Goal: Task Accomplishment & Management: Manage account settings

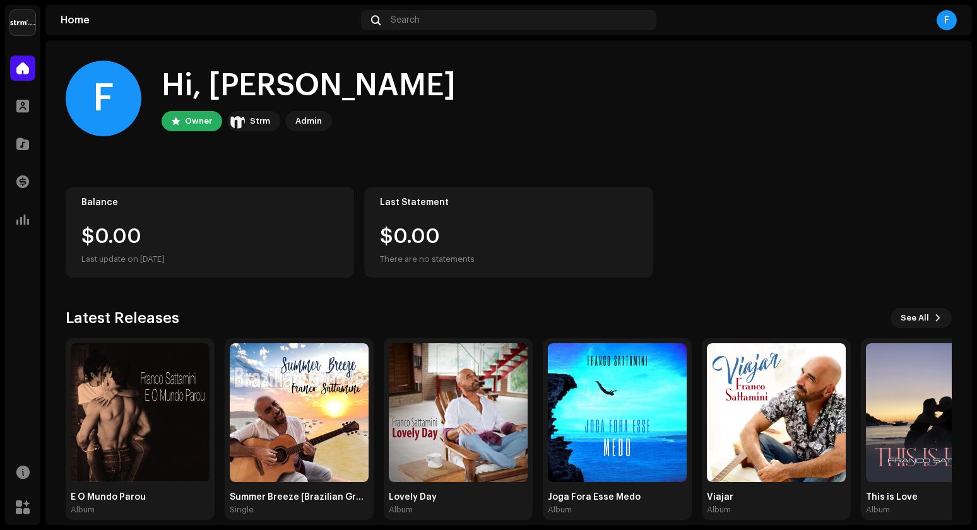
scroll to position [15, 0]
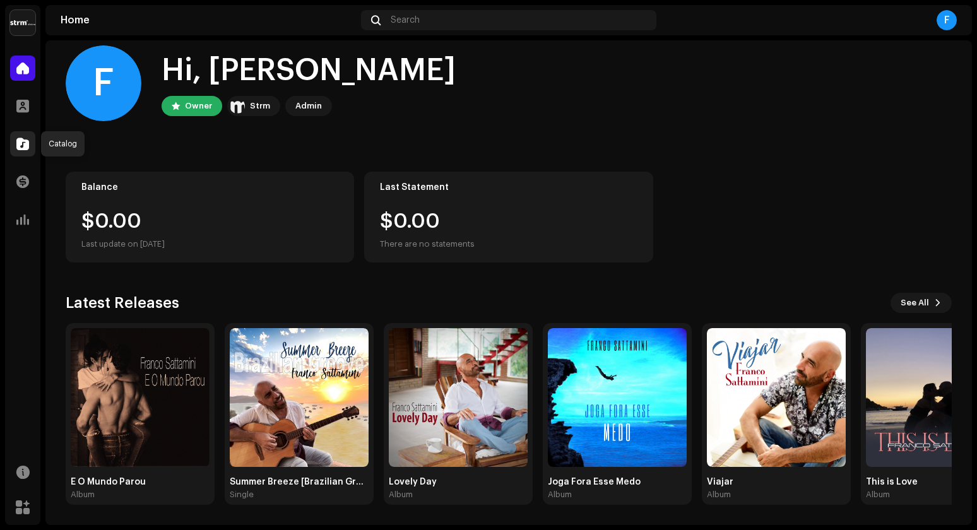
click at [21, 146] on span at bounding box center [22, 144] width 13 height 10
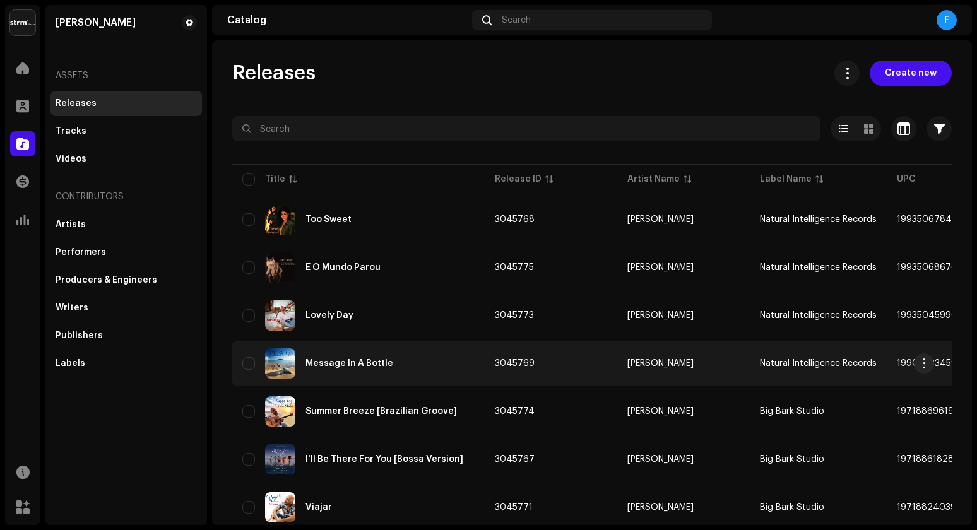
click at [377, 366] on div "Message In A Bottle" at bounding box center [349, 363] width 88 height 9
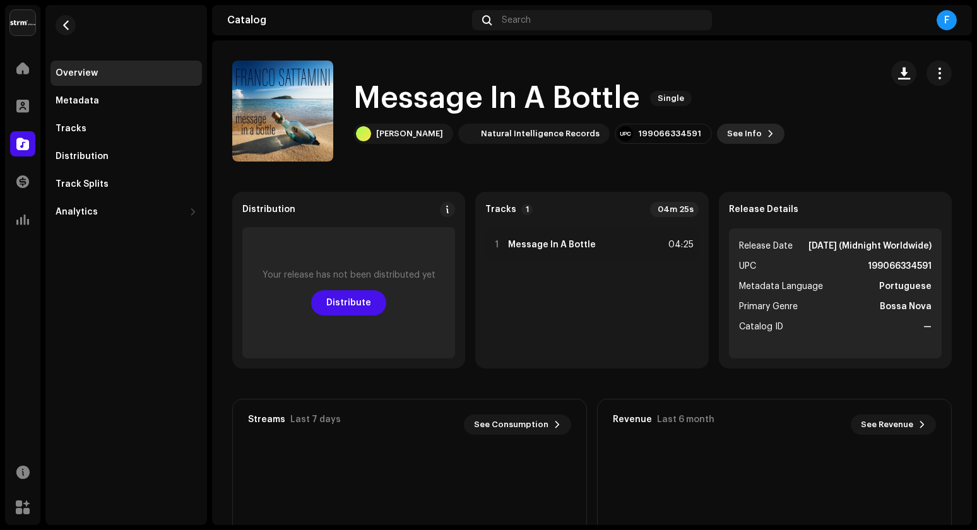
click at [740, 133] on span "See Info" at bounding box center [744, 133] width 35 height 25
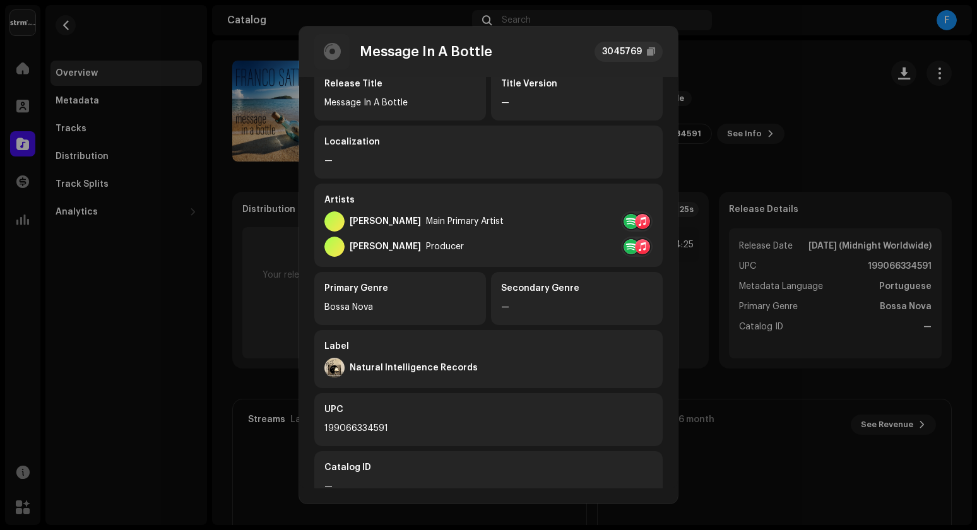
scroll to position [111, 0]
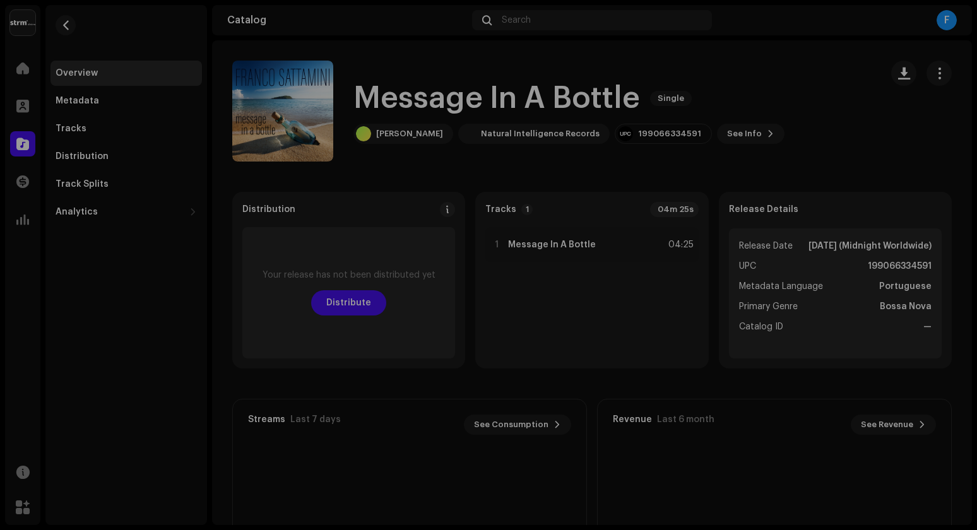
click at [781, 36] on div "Message In A Bottle 3045769 Metadata Distribution Metadata Language Portuguese …" at bounding box center [488, 265] width 977 height 530
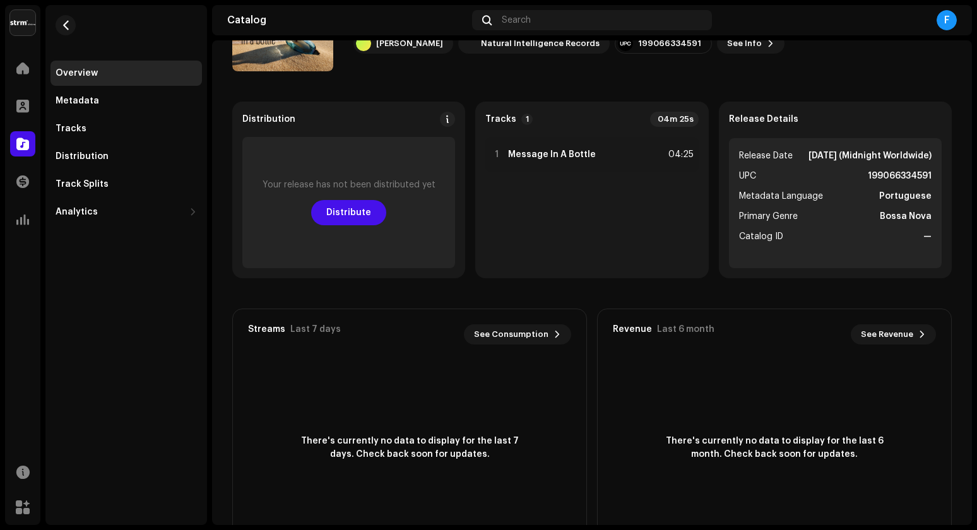
scroll to position [146, 0]
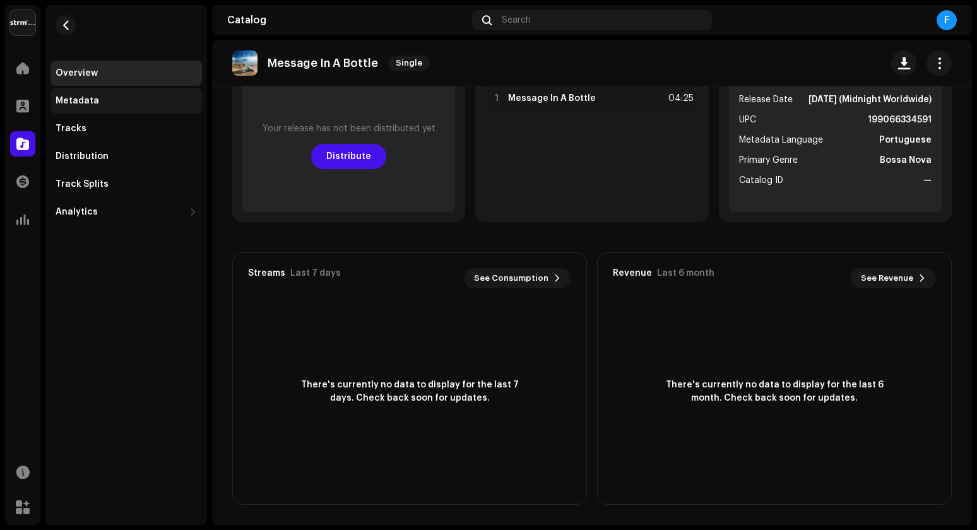
click at [92, 103] on div "Metadata" at bounding box center [78, 101] width 44 height 10
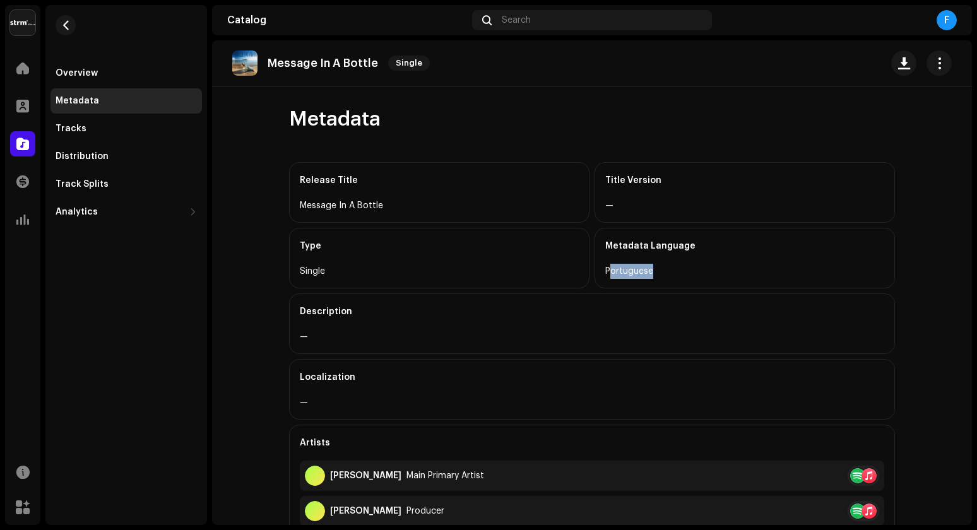
drag, startPoint x: 647, startPoint y: 274, endPoint x: 605, endPoint y: 269, distance: 42.5
click at [605, 269] on div "Portuguese" at bounding box center [744, 271] width 279 height 15
click at [789, 294] on div "Description" at bounding box center [592, 311] width 584 height 35
click at [931, 69] on button "button" at bounding box center [938, 62] width 25 height 25
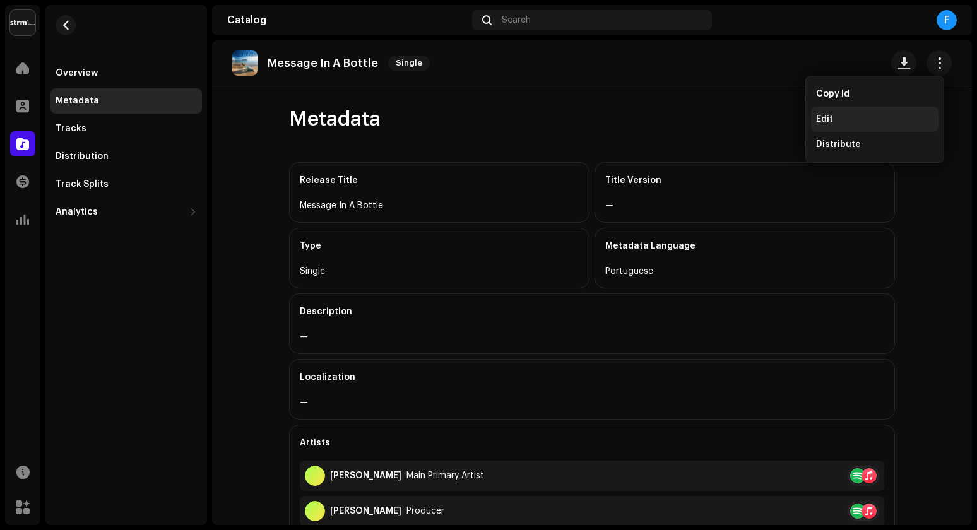
click at [849, 119] on div "Edit" at bounding box center [874, 119] width 117 height 10
click at [849, 119] on div "Message In A Bottle Single Metadata Release Title Message In A Bottle Title Ver…" at bounding box center [592, 282] width 760 height 485
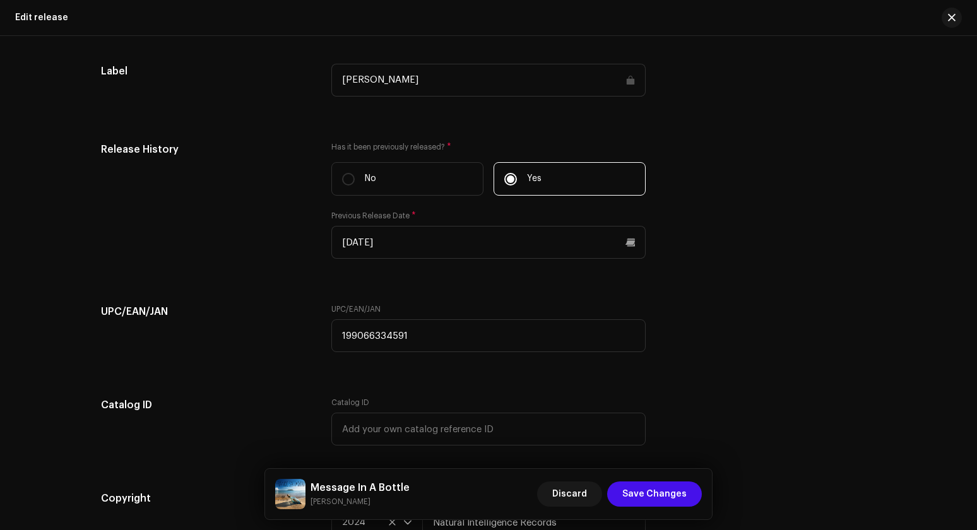
scroll to position [1814, 0]
click at [954, 18] on span "button" at bounding box center [952, 18] width 8 height 10
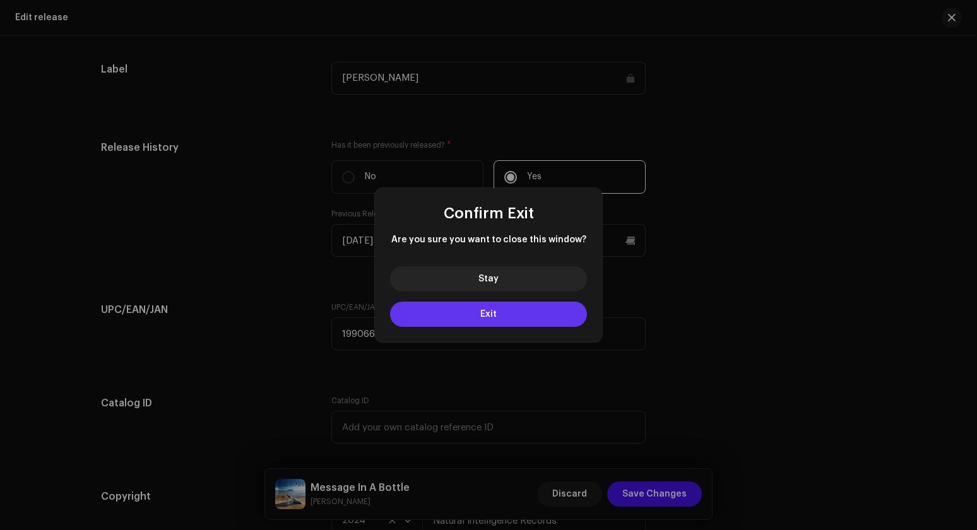
click at [512, 312] on button "Exit" at bounding box center [488, 314] width 197 height 25
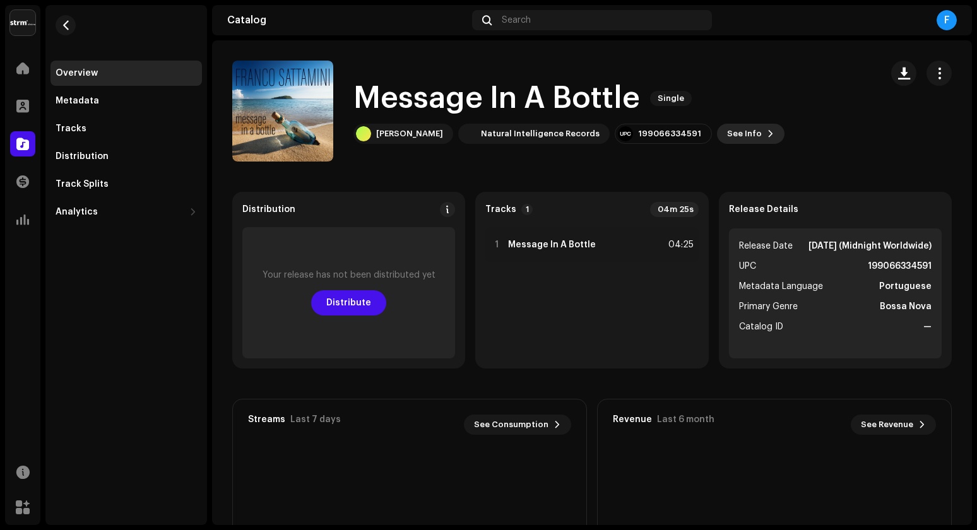
click at [740, 133] on span "See Info" at bounding box center [744, 133] width 35 height 25
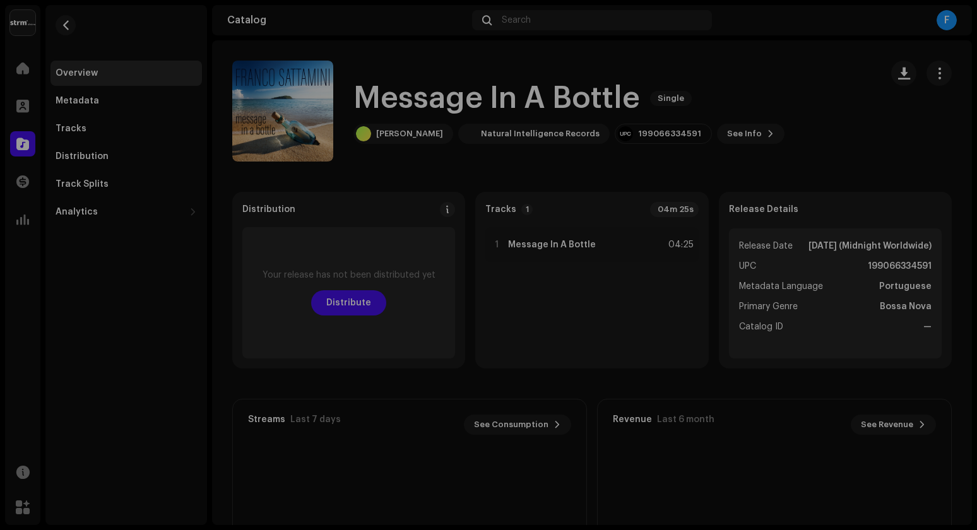
click at [781, 78] on div "Message In A Bottle 3045769 Metadata Distribution Metadata Language Portuguese …" at bounding box center [488, 265] width 977 height 530
